Goal: Task Accomplishment & Management: Use online tool/utility

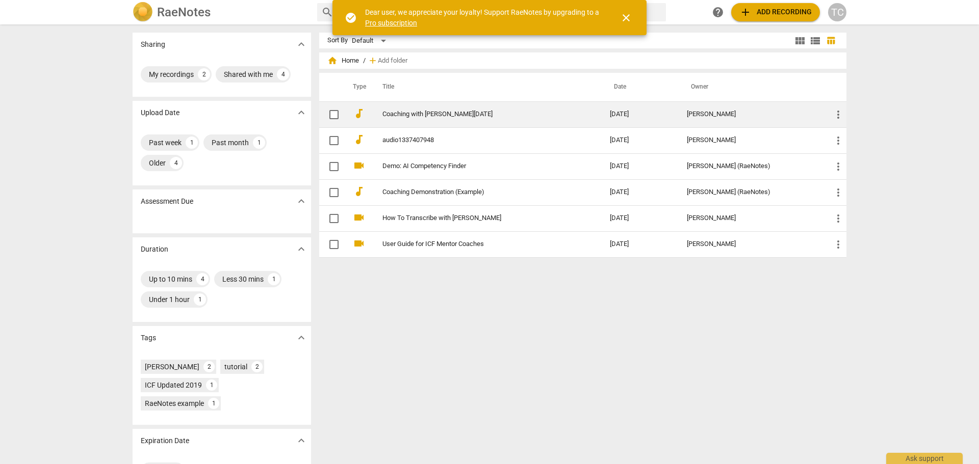
click at [833, 111] on span "more_vert" at bounding box center [838, 115] width 12 height 12
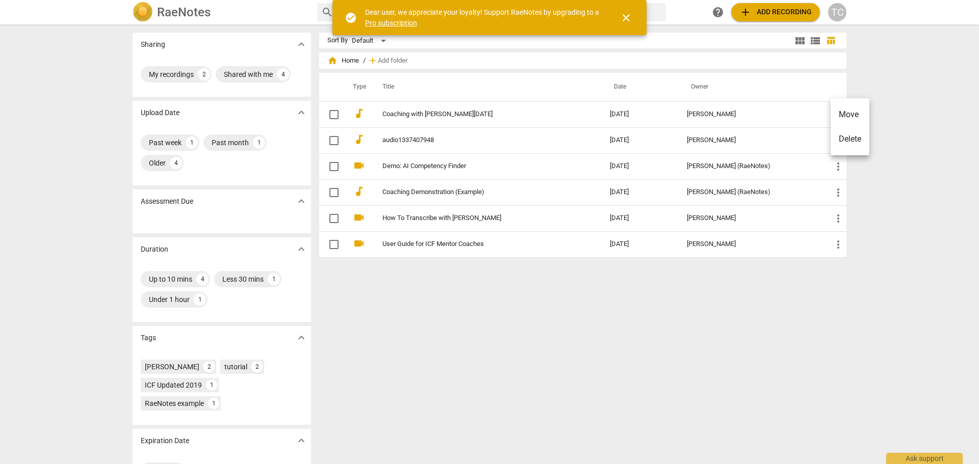
click at [758, 112] on div at bounding box center [489, 232] width 979 height 464
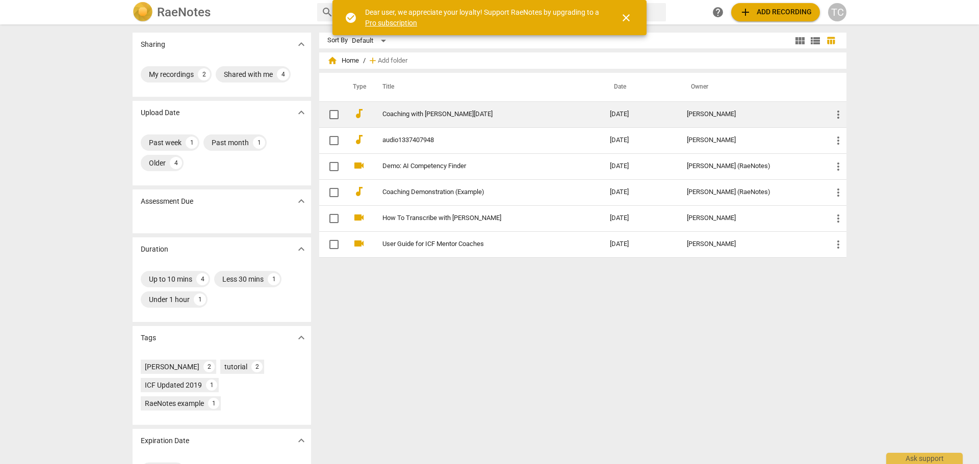
click at [484, 113] on link "Coaching with [PERSON_NAME][DATE]" at bounding box center [477, 115] width 191 height 8
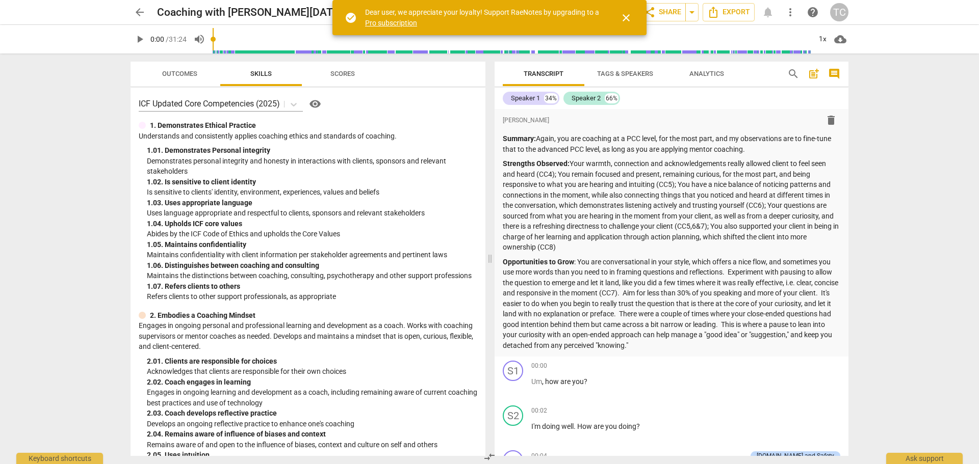
click at [627, 21] on span "close" at bounding box center [626, 18] width 12 height 12
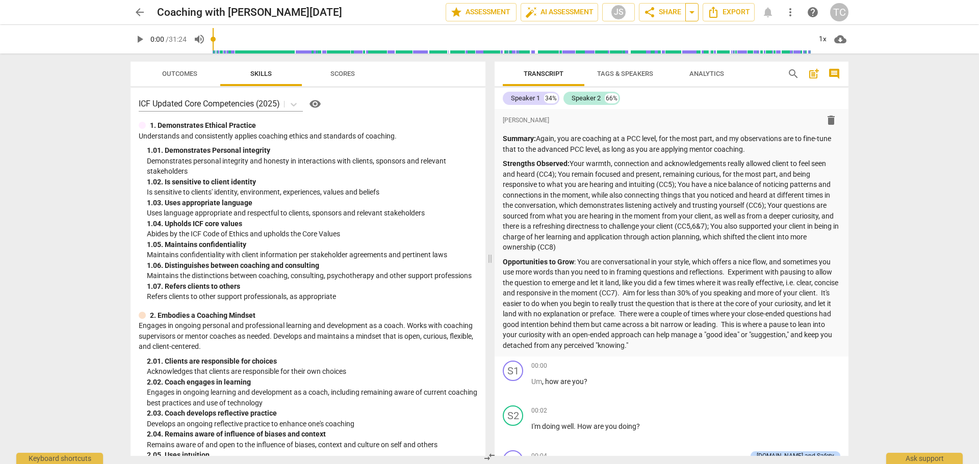
click at [686, 14] on span "arrow_drop_down" at bounding box center [692, 12] width 12 height 12
click at [878, 105] on div "arrow_back Coaching with [PERSON_NAME][DATE] edit star Assessment auto_fix_high…" at bounding box center [489, 232] width 979 height 464
click at [888, 260] on div "arrow_back Coaching with [PERSON_NAME][DATE] edit star Assessment auto_fix_high…" at bounding box center [489, 232] width 979 height 464
click at [177, 70] on span "Outcomes" at bounding box center [179, 74] width 35 height 8
